Goal: Task Accomplishment & Management: Manage account settings

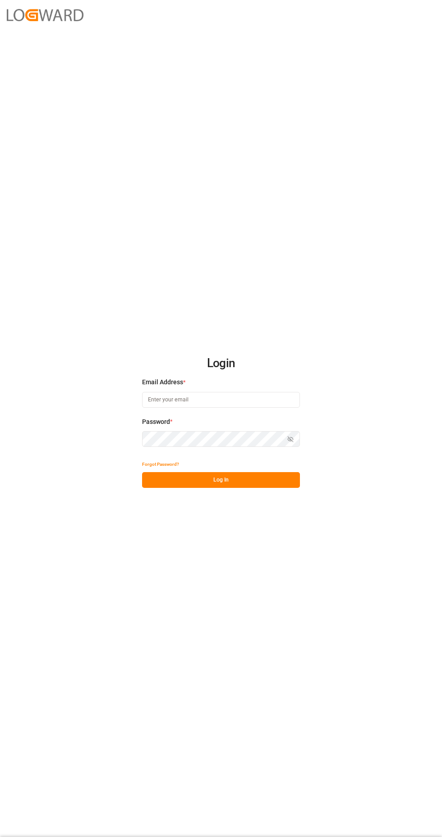
click at [245, 408] on input at bounding box center [221, 400] width 158 height 16
type input "[PERSON_NAME][EMAIL_ADDRESS][DOMAIN_NAME]"
click at [281, 488] on button "Log In" at bounding box center [221, 480] width 158 height 16
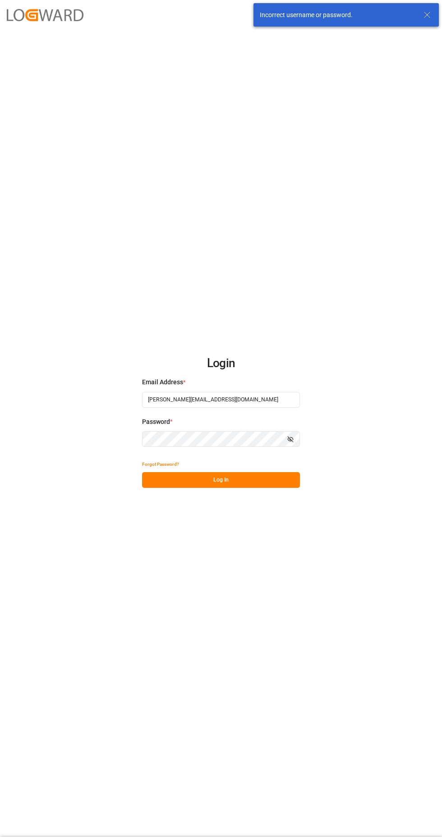
click at [290, 442] on icon "button" at bounding box center [290, 439] width 5 height 5
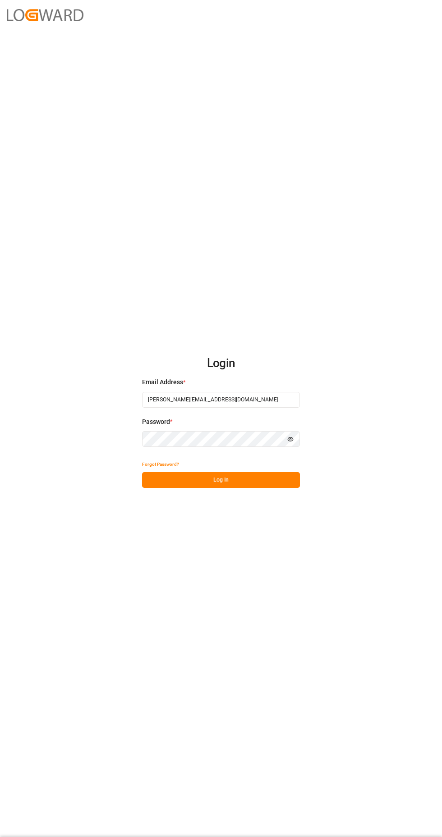
click at [290, 443] on icon "button" at bounding box center [290, 439] width 6 height 6
click at [277, 488] on button "Log In" at bounding box center [221, 480] width 158 height 16
